Goal: Task Accomplishment & Management: Use online tool/utility

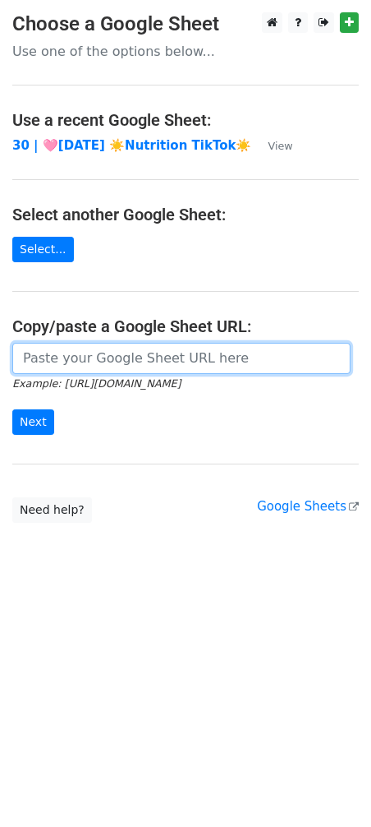
click at [115, 362] on input "url" at bounding box center [181, 358] width 339 height 31
paste input "https://docs.google.com/spreadsheets/d/1LGRpfttmF8E3uEg5LWHtUI51NUzeGbS8pAsfi0r…"
type input "https://docs.google.com/spreadsheets/d/1LGRpfttmF8E3uEg5LWHtUI51NUzeGbS8pAsfi0r…"
click at [12, 409] on input "Next" at bounding box center [33, 421] width 42 height 25
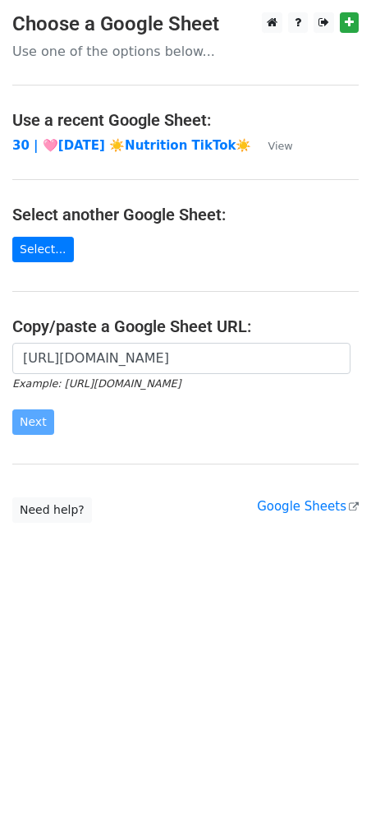
scroll to position [0, 0]
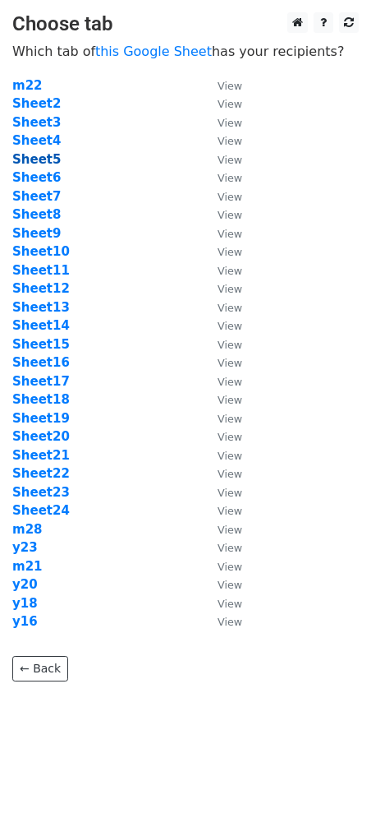
click at [44, 159] on strong "Sheet5" at bounding box center [36, 159] width 48 height 15
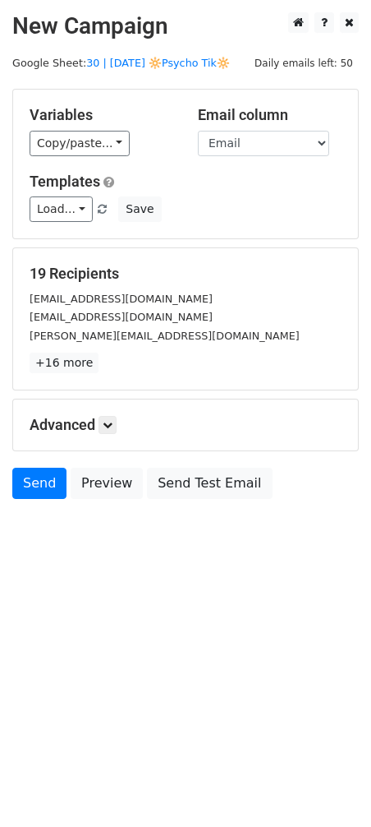
click at [53, 227] on div "Variables Copy/paste... {{Name}} {{Email}} Email column Name Email Templates Lo…" at bounding box center [185, 164] width 345 height 149
click at [74, 219] on link "Load..." at bounding box center [61, 208] width 63 height 25
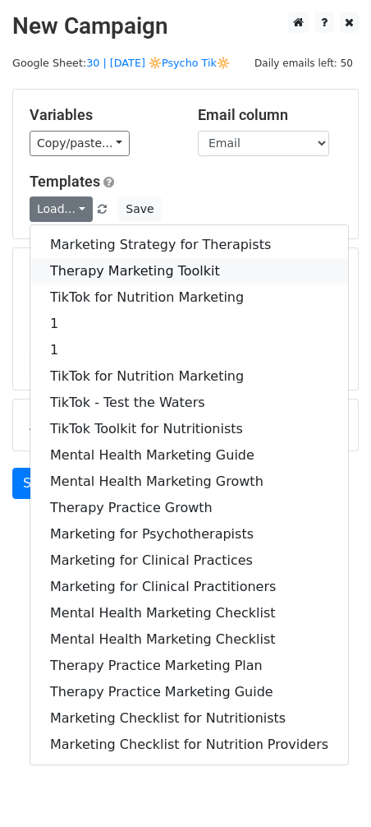
click at [99, 263] on link "Therapy Marketing Toolkit" at bounding box center [189, 271] width 318 height 26
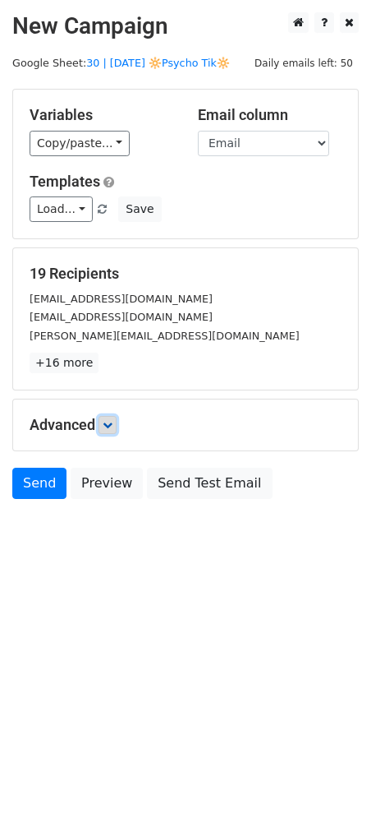
click at [112, 417] on link at bounding box center [108, 425] width 18 height 18
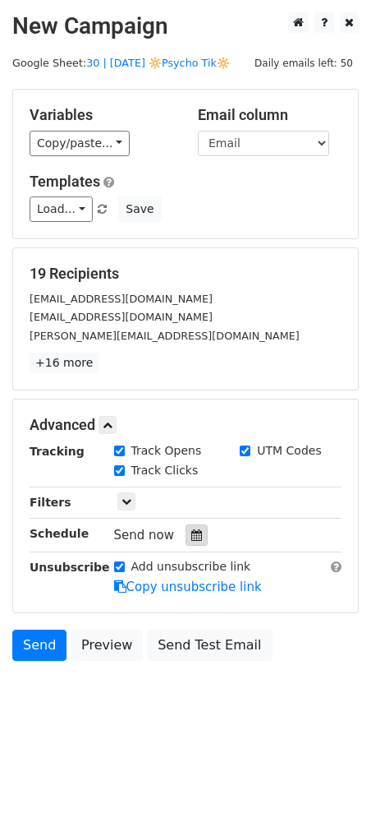
click at [196, 532] on div at bounding box center [197, 534] width 22 height 21
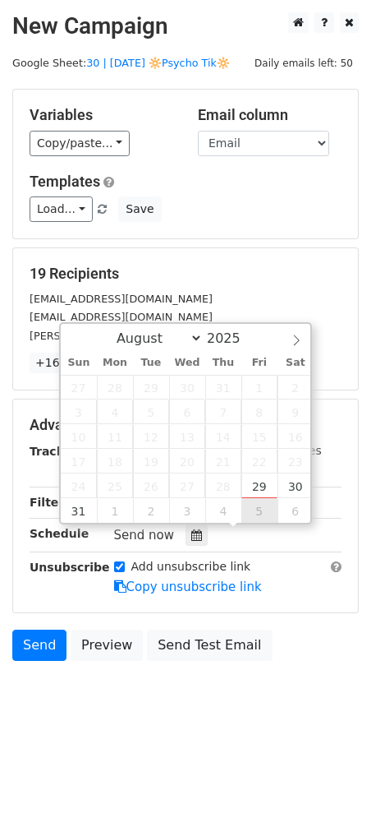
type input "2025-09-05 12:00"
select select "8"
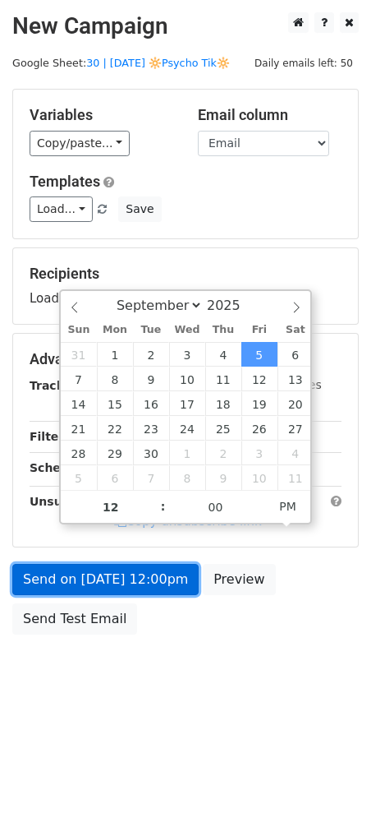
click at [132, 587] on link "Send on Sep 5 at 12:00pm" at bounding box center [105, 579] width 187 height 31
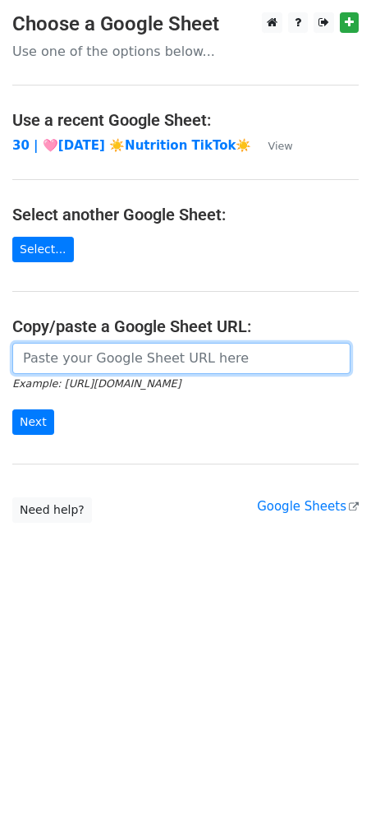
click at [122, 357] on input "url" at bounding box center [181, 358] width 339 height 31
paste input "https://docs.google.com/spreadsheets/d/1LGRpfttmF8E3uEg5LWHtUI51NUzeGbS8pAsfi0r…"
type input "https://docs.google.com/spreadsheets/d/1LGRpfttmF8E3uEg5LWHtUI51NUzeGbS8pAsfi0r…"
click at [12, 409] on input "Next" at bounding box center [33, 421] width 42 height 25
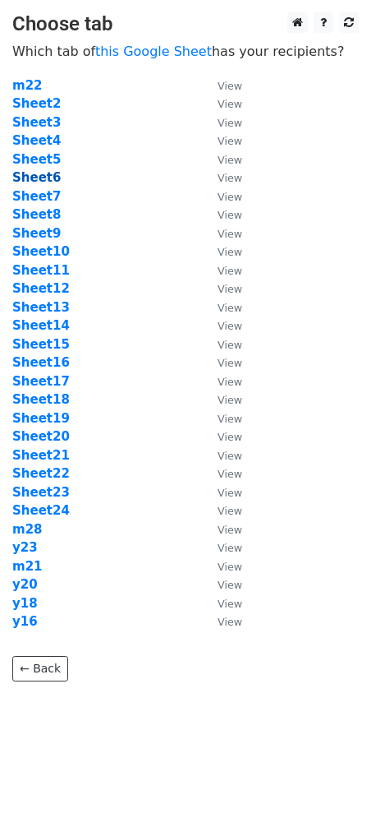
click at [34, 180] on strong "Sheet6" at bounding box center [36, 177] width 48 height 15
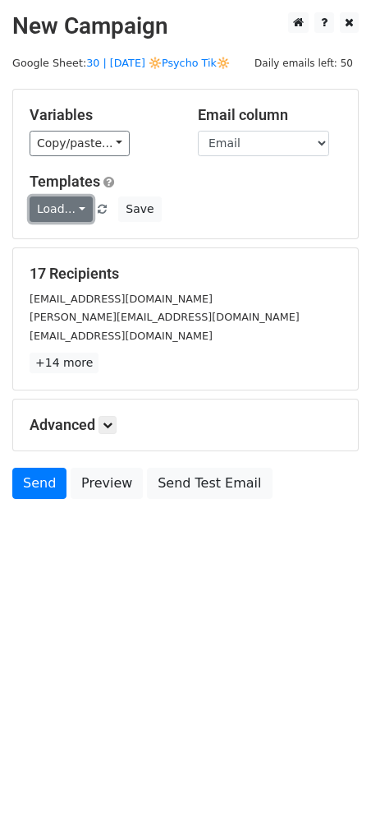
click at [71, 203] on link "Load..." at bounding box center [61, 208] width 63 height 25
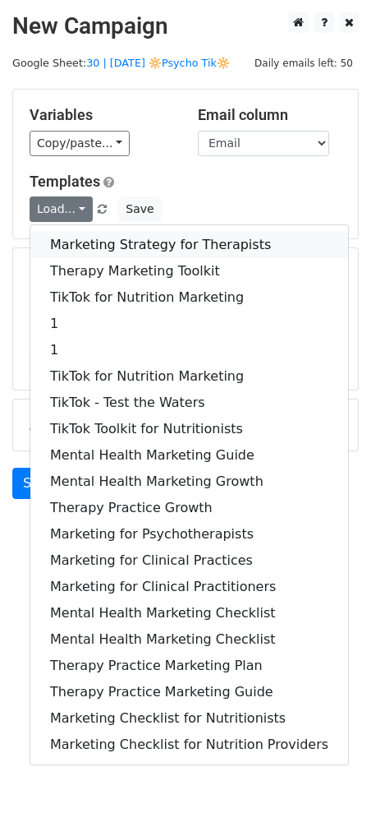
click at [76, 234] on link "Marketing Strategy for Therapists" at bounding box center [189, 245] width 318 height 26
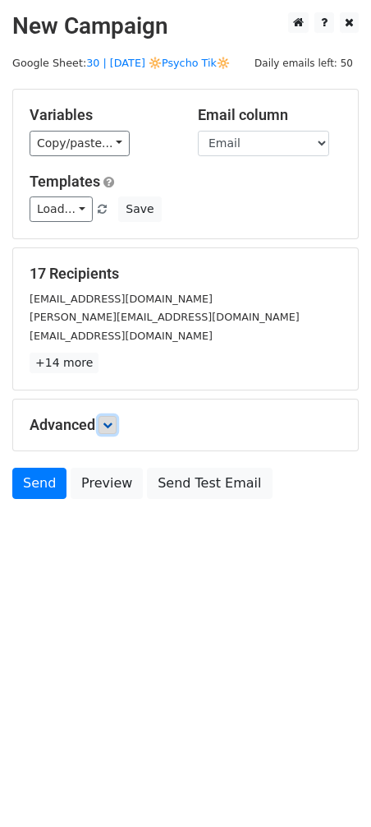
click at [111, 424] on icon at bounding box center [108, 425] width 10 height 10
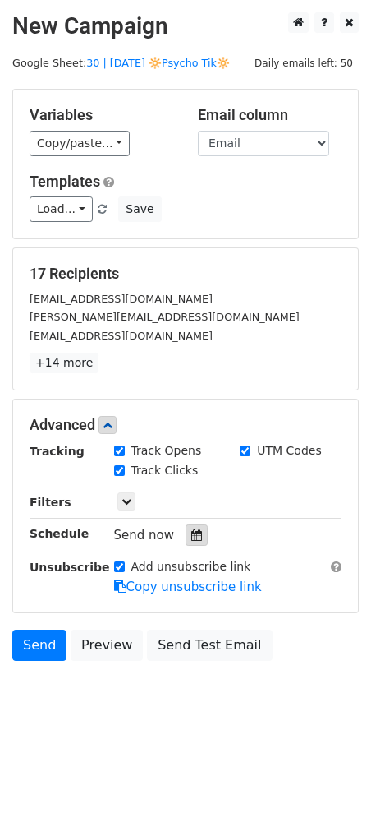
click at [186, 540] on div at bounding box center [197, 534] width 22 height 21
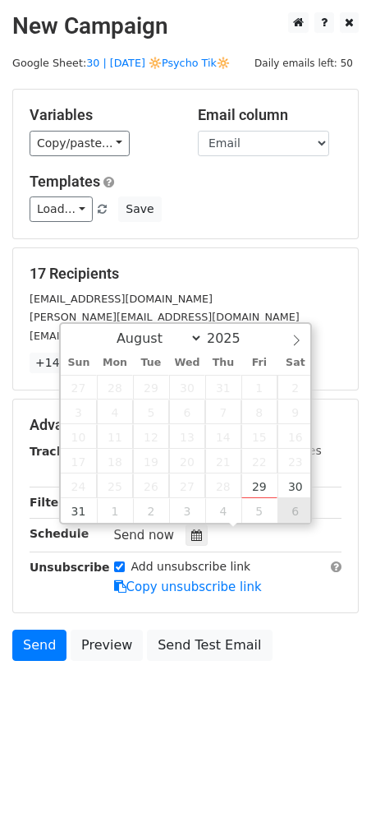
type input "[DATE] 12:00"
select select "8"
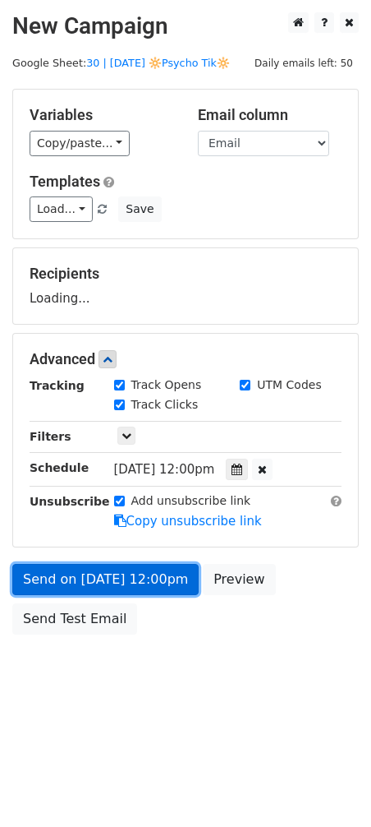
click at [136, 577] on link "Send on [DATE] 12:00pm" at bounding box center [105, 579] width 187 height 31
